Goal: Information Seeking & Learning: Check status

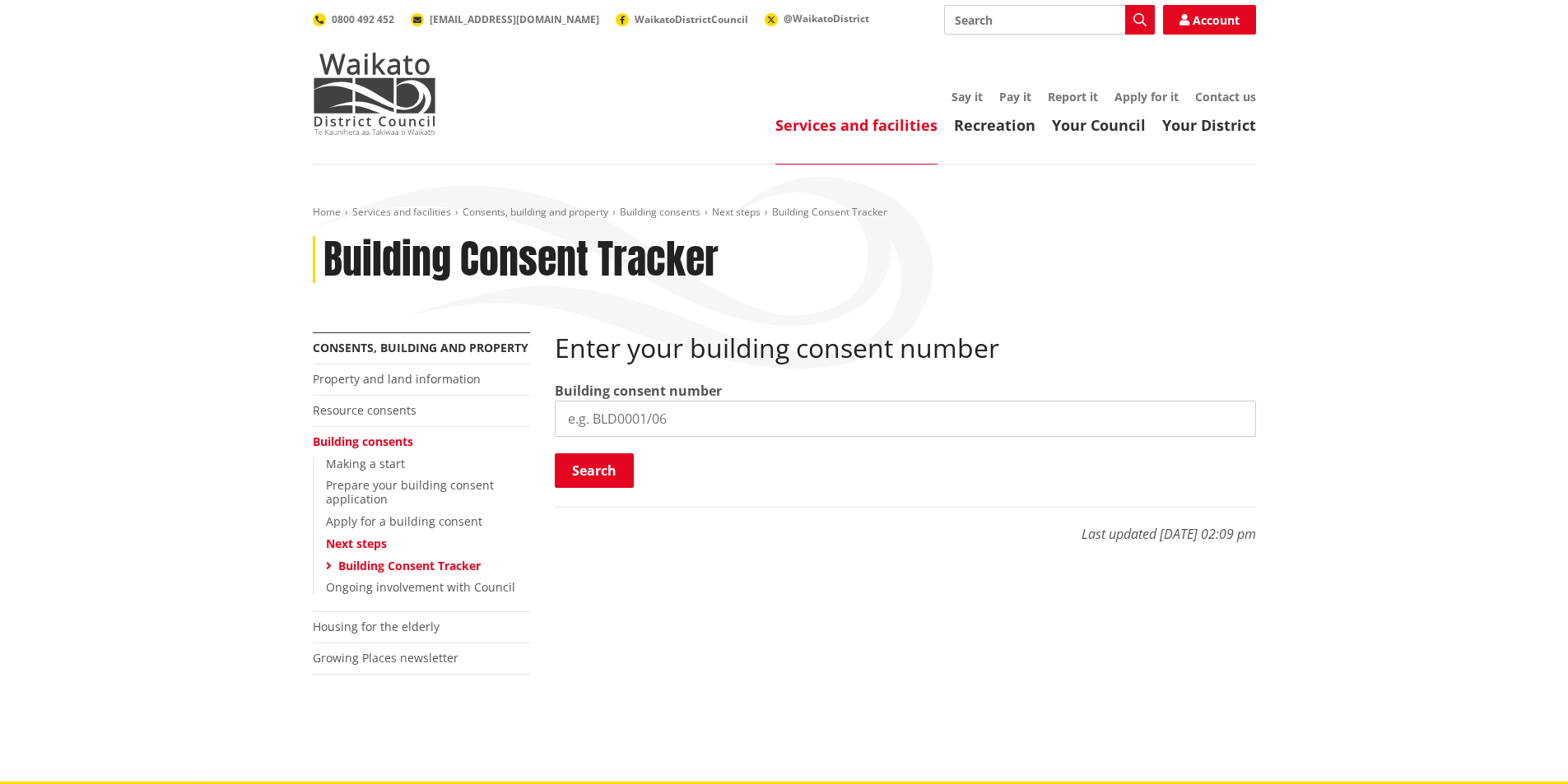
click at [615, 410] on input "search" at bounding box center [905, 419] width 701 height 37
type input "BLD1213/25"
click at [571, 470] on button "Search" at bounding box center [594, 470] width 79 height 35
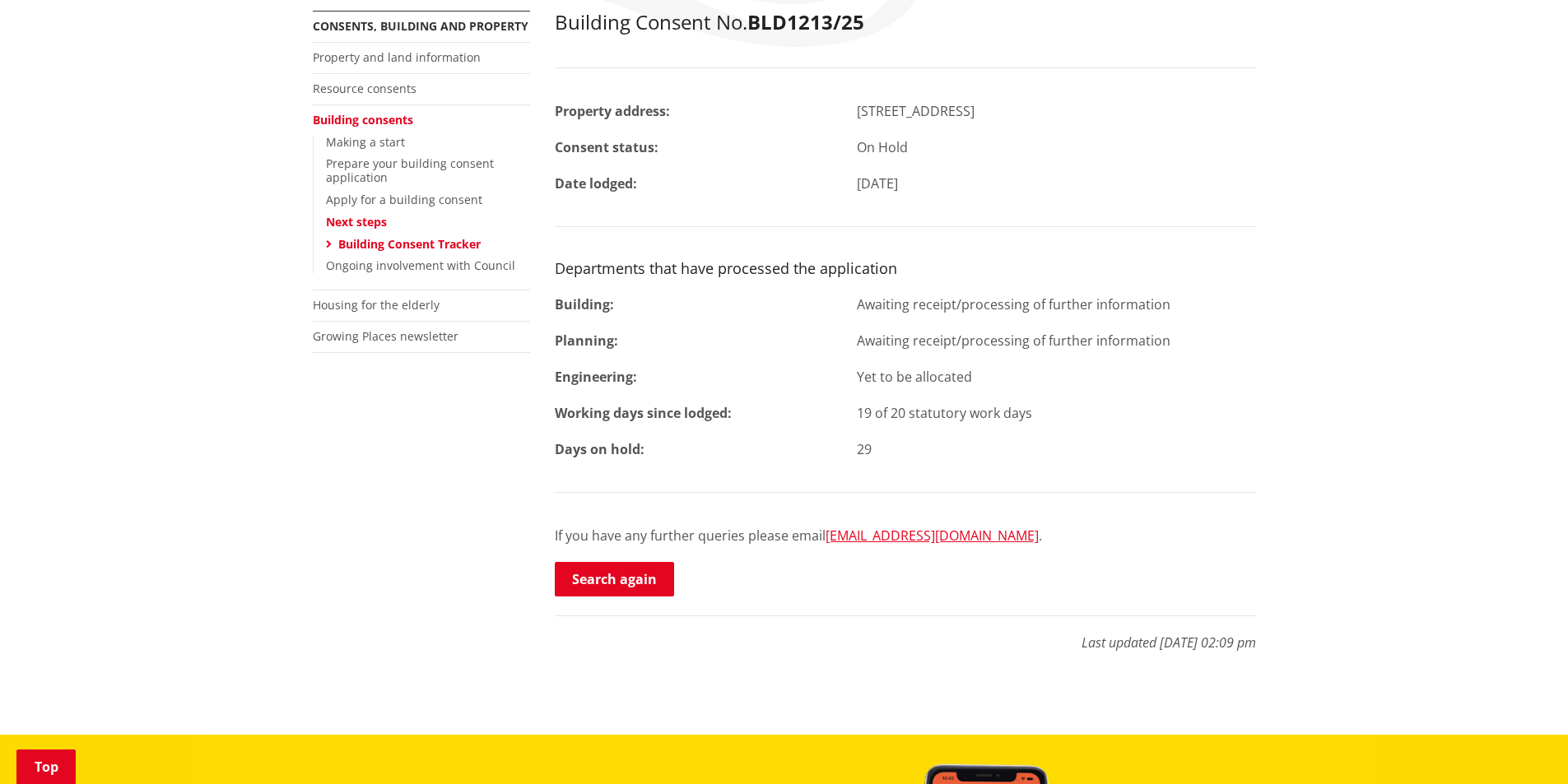
scroll to position [247, 0]
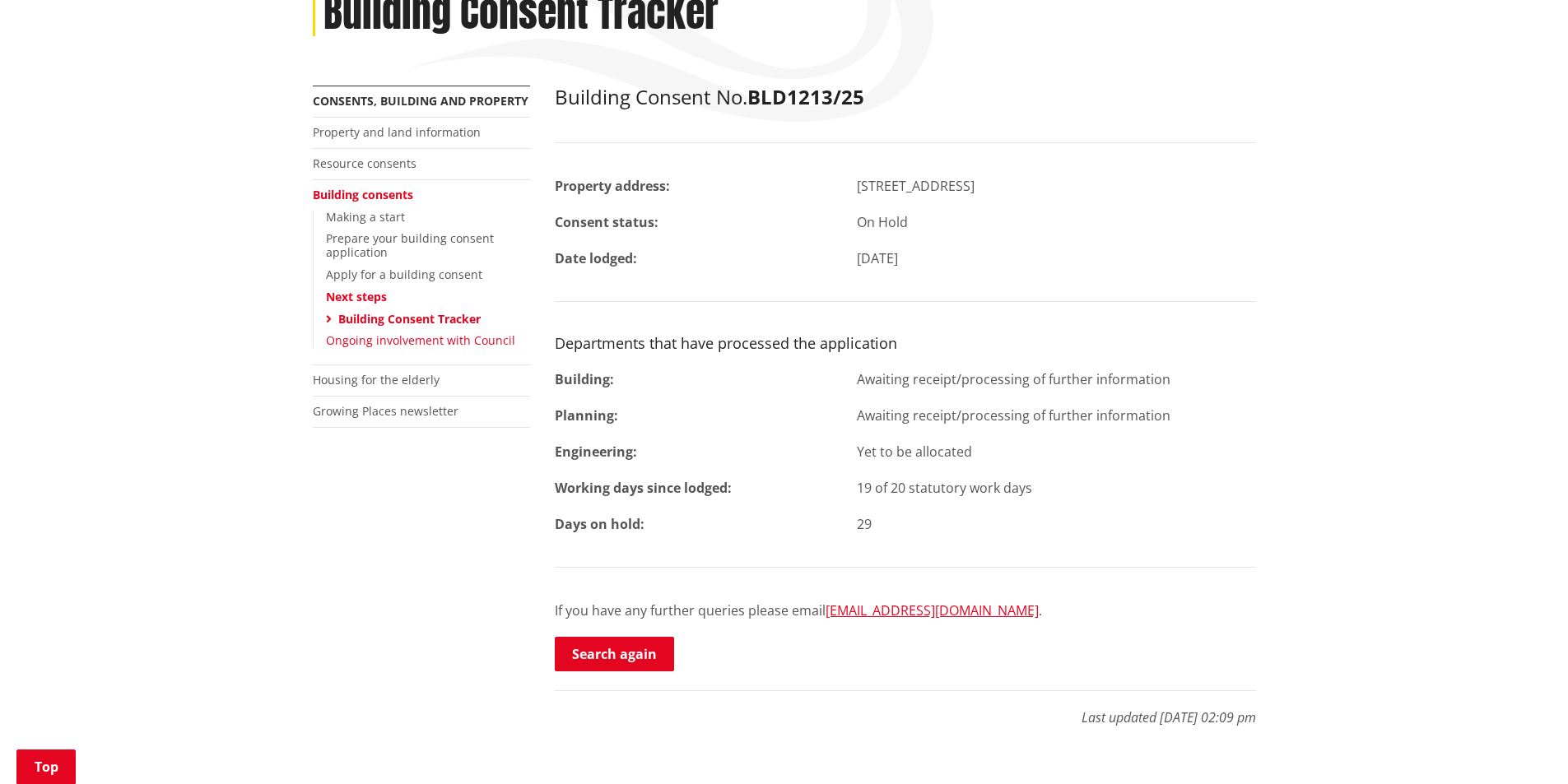
click at [419, 339] on link "Ongoing involvement with Council" at bounding box center [421, 340] width 189 height 16
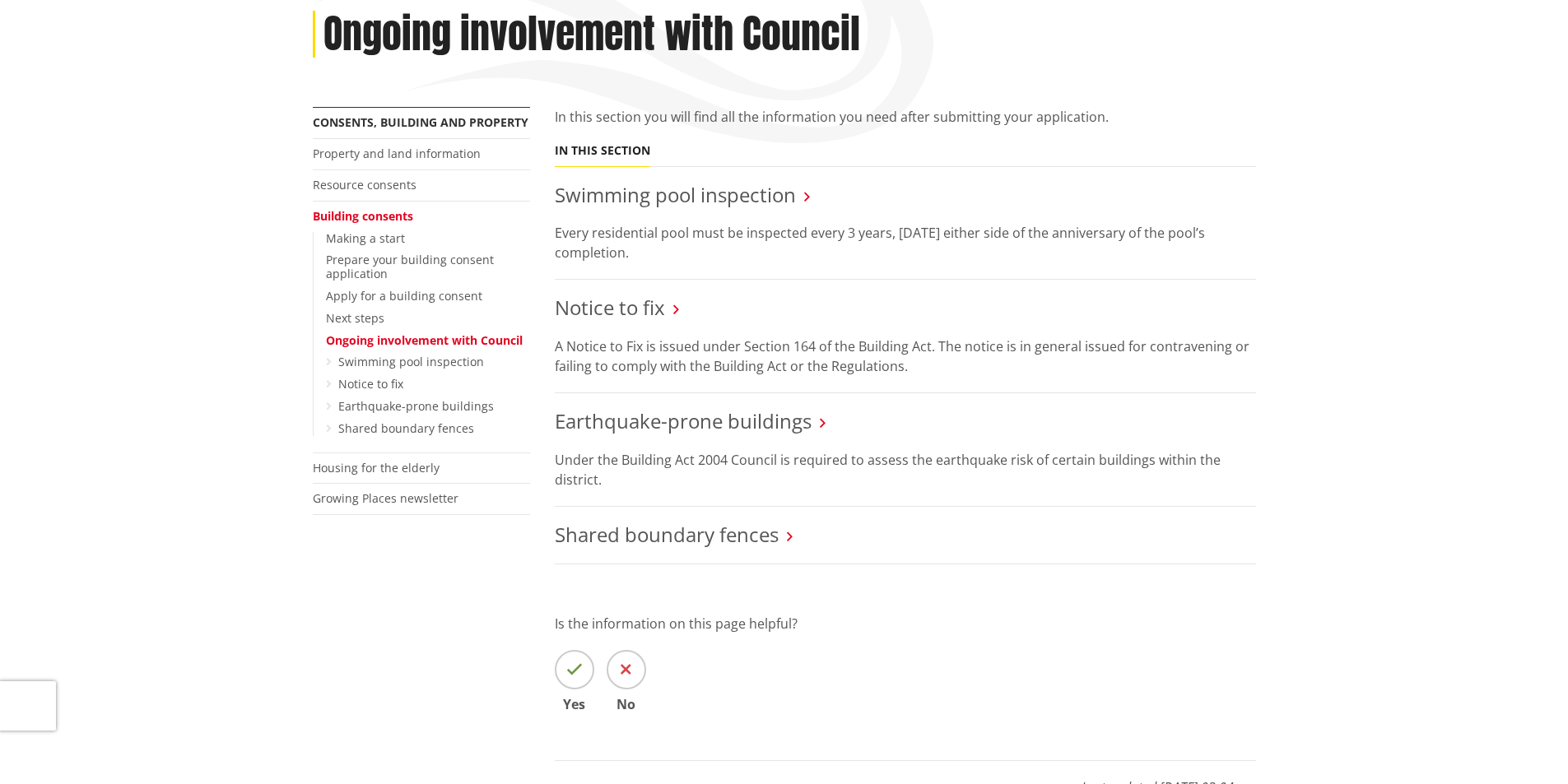
scroll to position [247, 0]
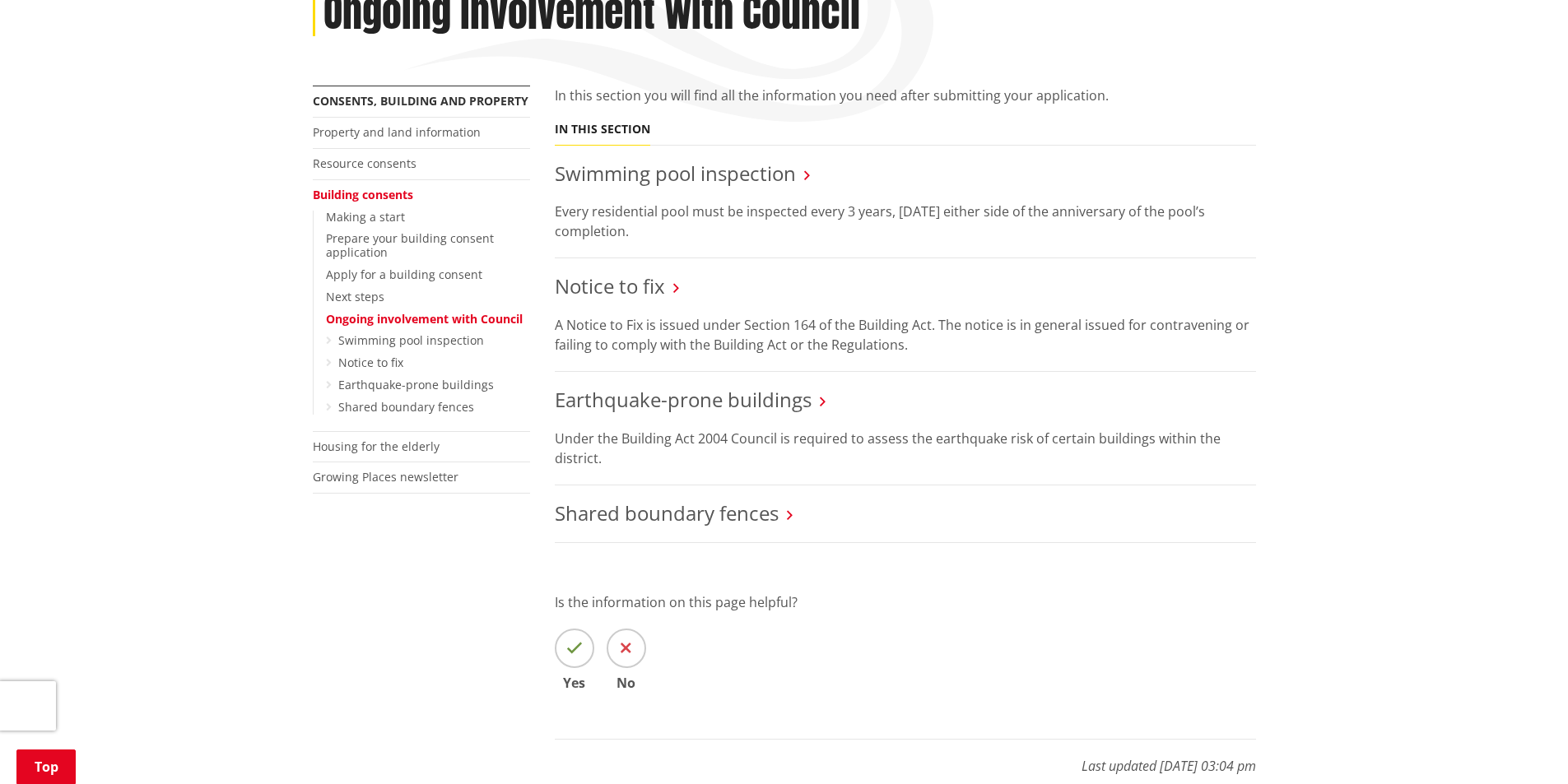
click at [390, 192] on link "Building consents" at bounding box center [363, 195] width 101 height 16
